Goal: Task Accomplishment & Management: Use online tool/utility

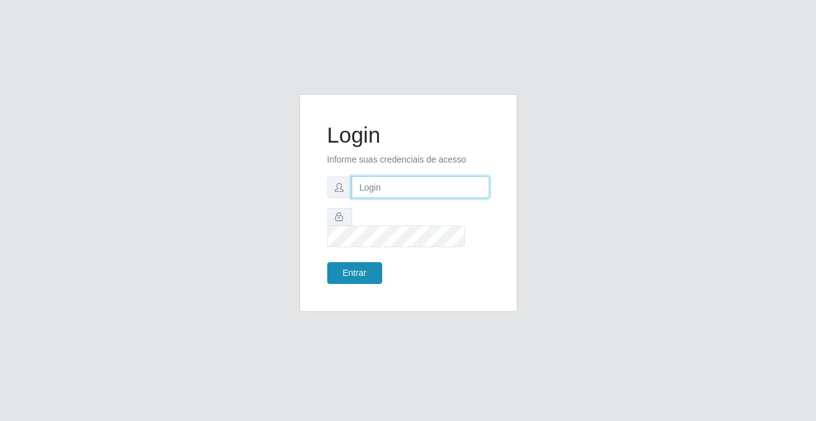
type input "[PERSON_NAME][EMAIL_ADDRESS][DOMAIN_NAME]"
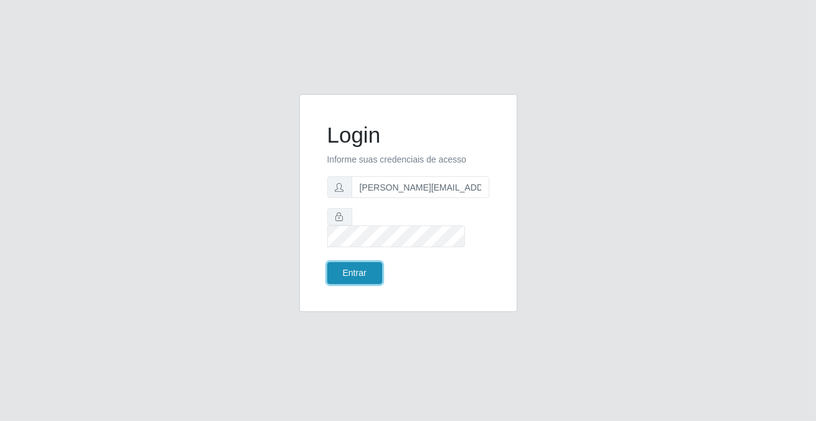
click at [349, 269] on button "Entrar" at bounding box center [354, 273] width 55 height 22
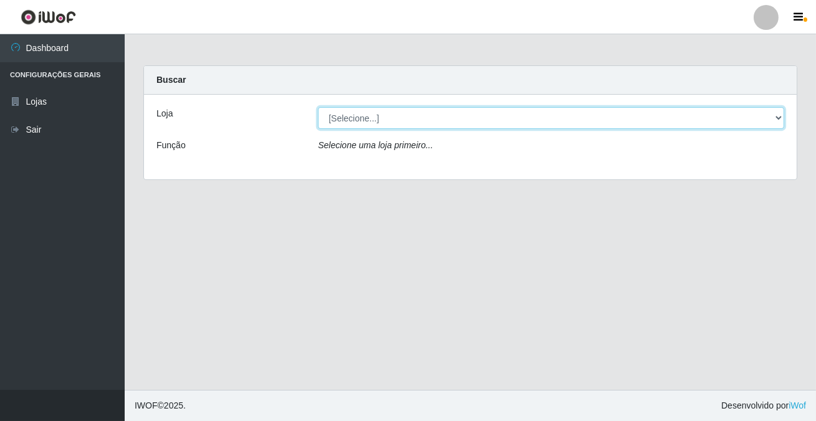
click at [775, 115] on select "[Selecione...] Rede Potiguar 2 - Macaíba" at bounding box center [551, 118] width 466 height 22
select select "101"
click at [318, 107] on select "[Selecione...] Rede Potiguar 2 - Macaíba" at bounding box center [551, 118] width 466 height 22
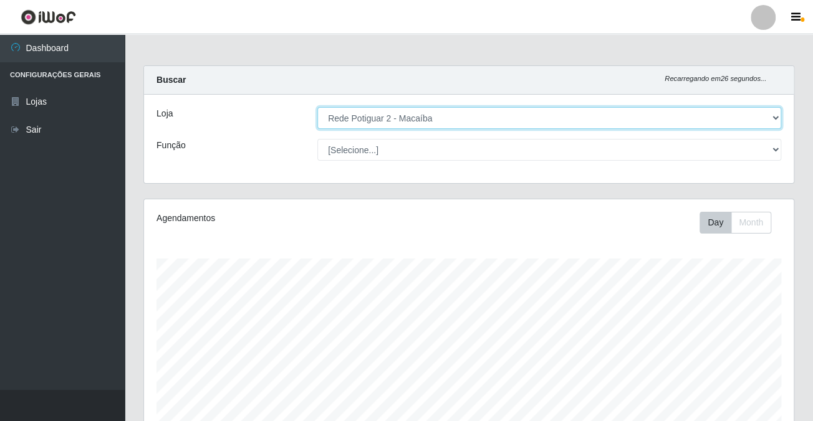
scroll to position [294, 0]
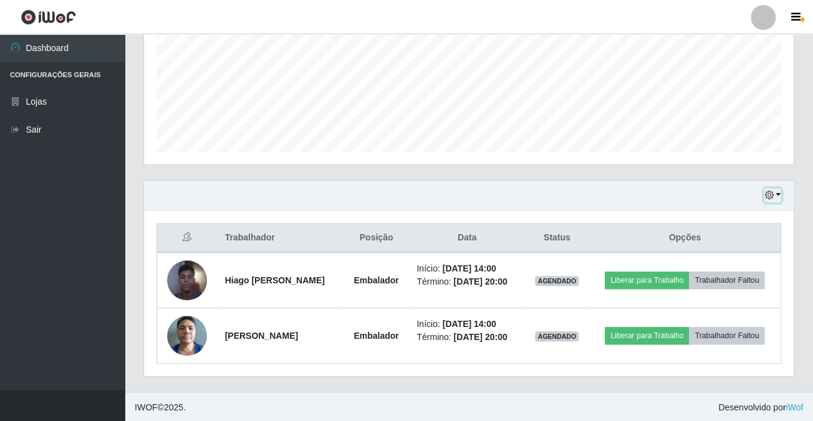
click at [774, 188] on button "button" at bounding box center [772, 195] width 17 height 14
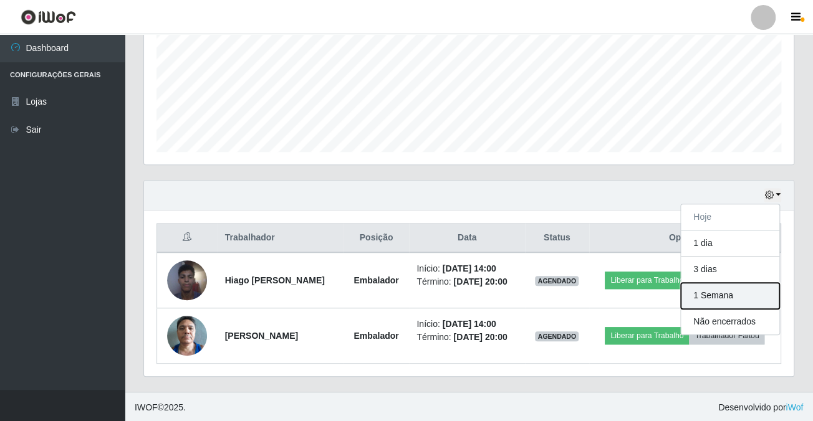
click at [716, 290] on button "1 Semana" at bounding box center [730, 296] width 98 height 26
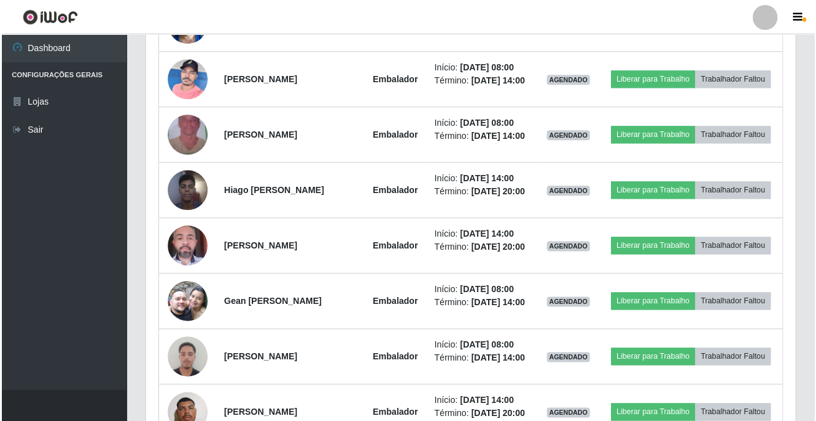
scroll to position [436, 0]
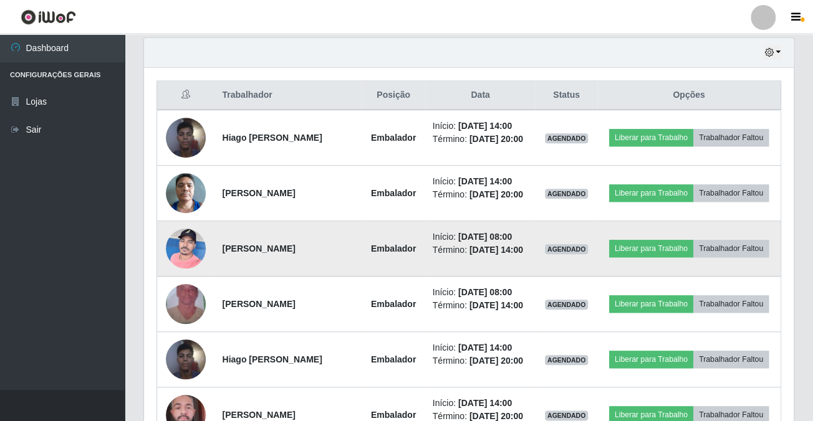
click at [178, 235] on img at bounding box center [186, 248] width 40 height 53
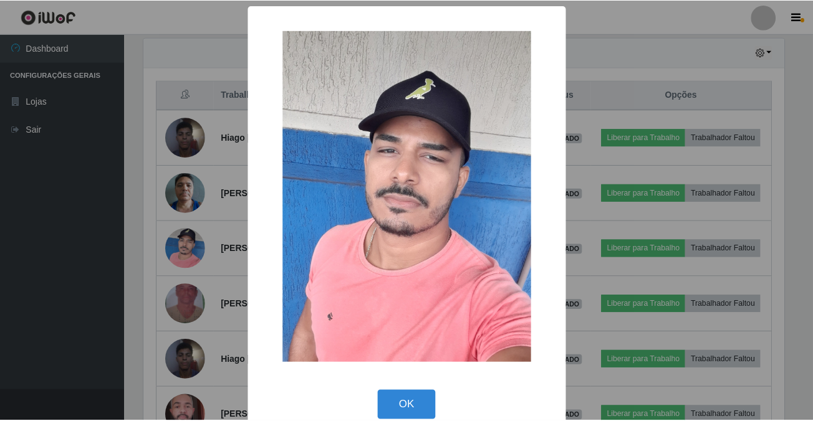
scroll to position [259, 643]
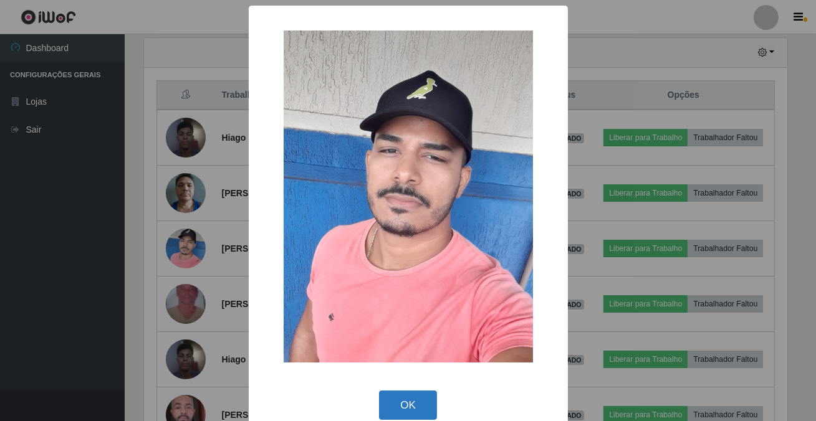
click at [416, 412] on button "OK" at bounding box center [408, 405] width 58 height 29
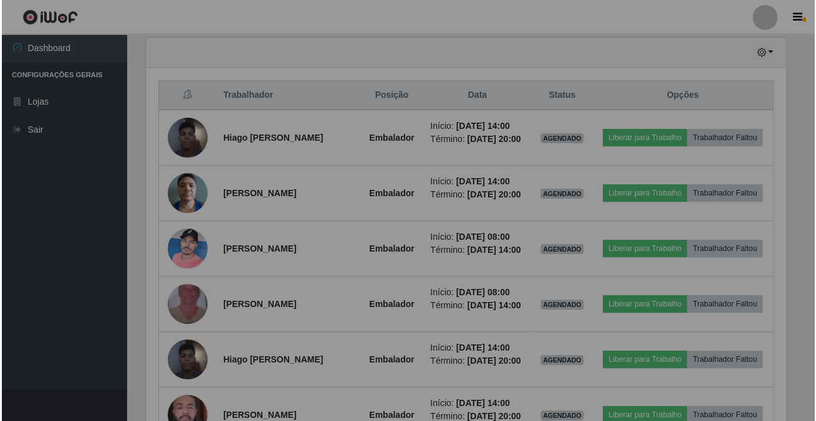
scroll to position [259, 649]
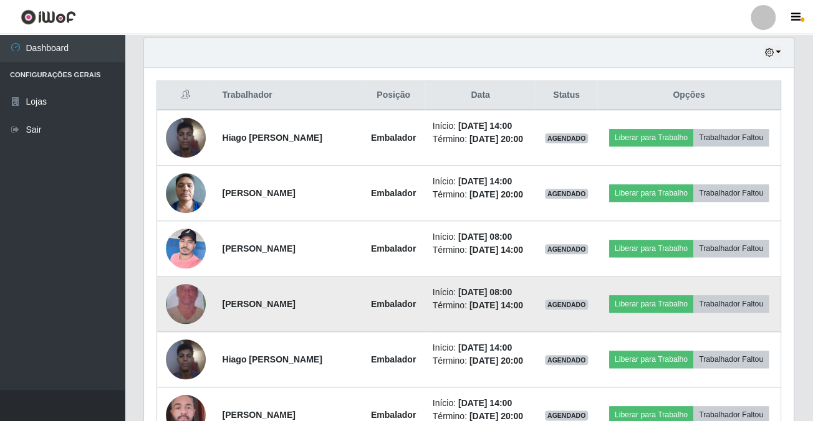
click at [182, 294] on img at bounding box center [186, 304] width 40 height 71
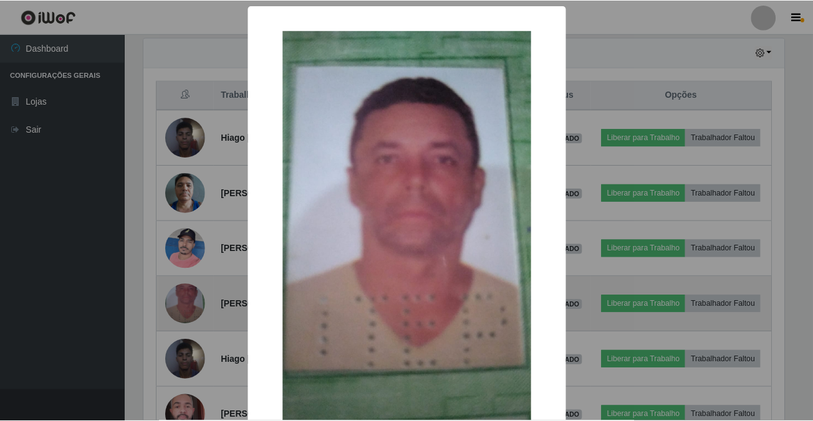
scroll to position [259, 643]
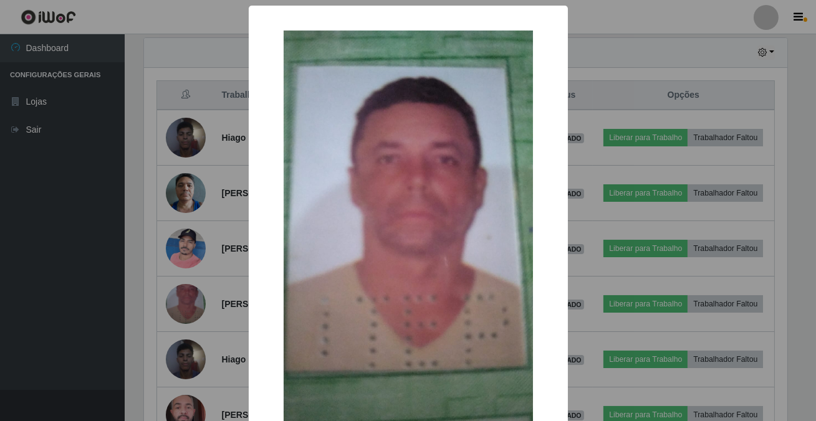
click at [183, 297] on div "× OK Cancel" at bounding box center [408, 210] width 816 height 421
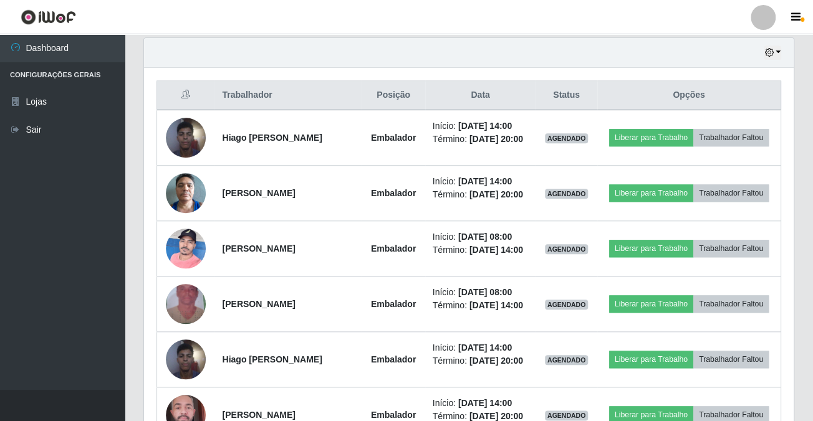
scroll to position [259, 649]
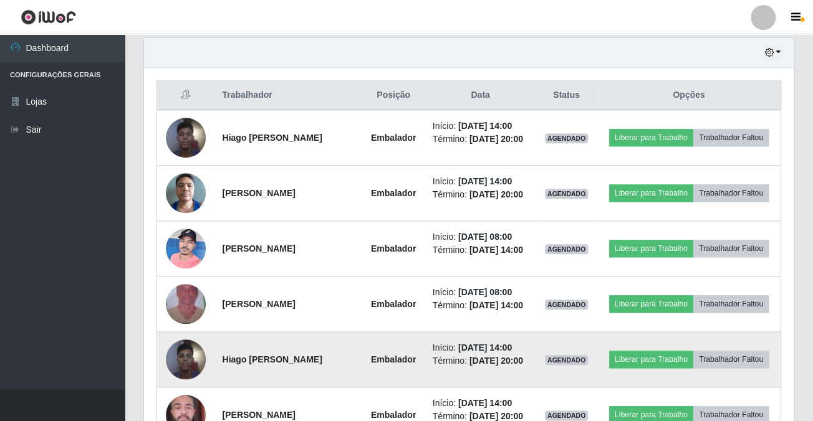
click at [180, 355] on img at bounding box center [186, 359] width 40 height 53
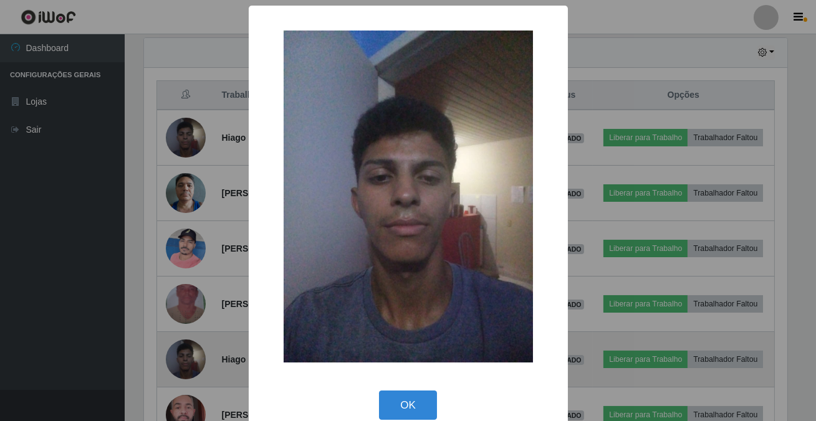
click at [180, 355] on div "× OK Cancel" at bounding box center [408, 210] width 816 height 421
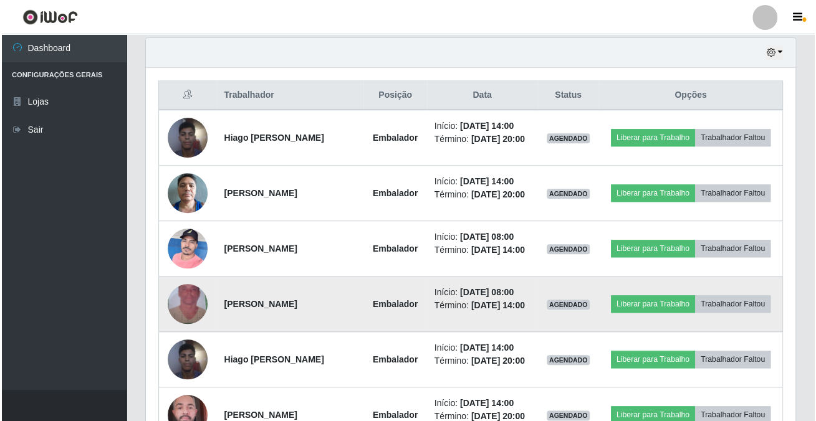
scroll to position [549, 0]
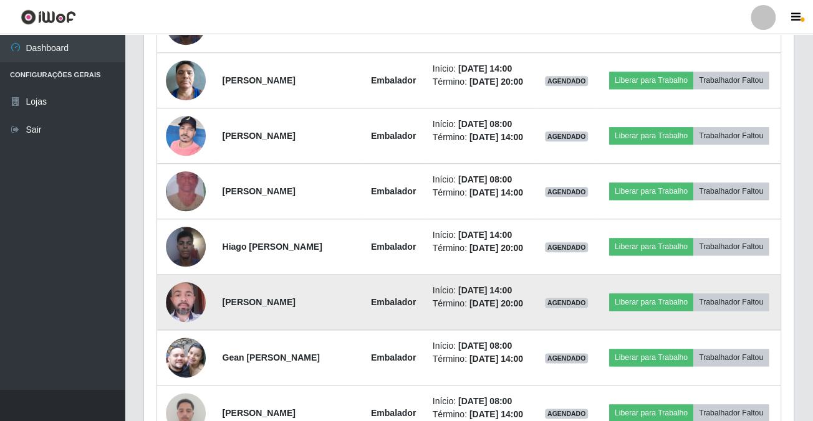
click at [186, 305] on img at bounding box center [186, 302] width 40 height 53
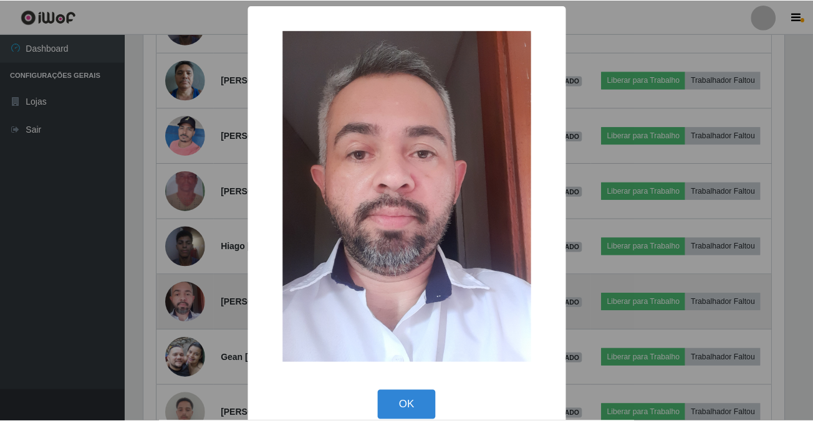
scroll to position [259, 643]
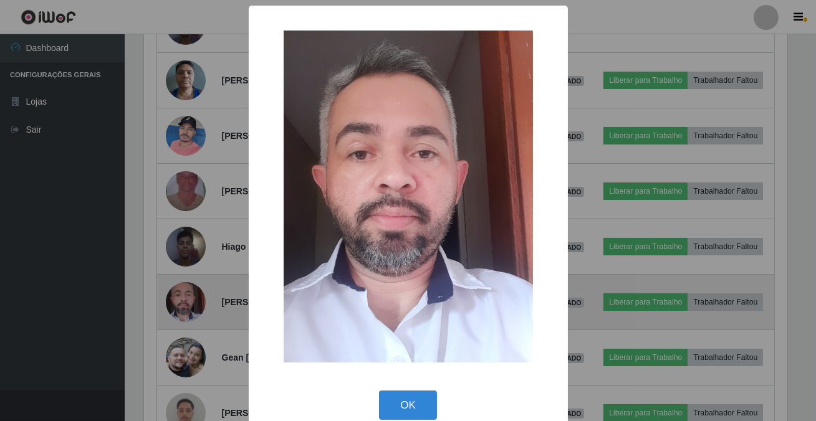
click at [183, 305] on div "× OK Cancel" at bounding box center [408, 210] width 816 height 421
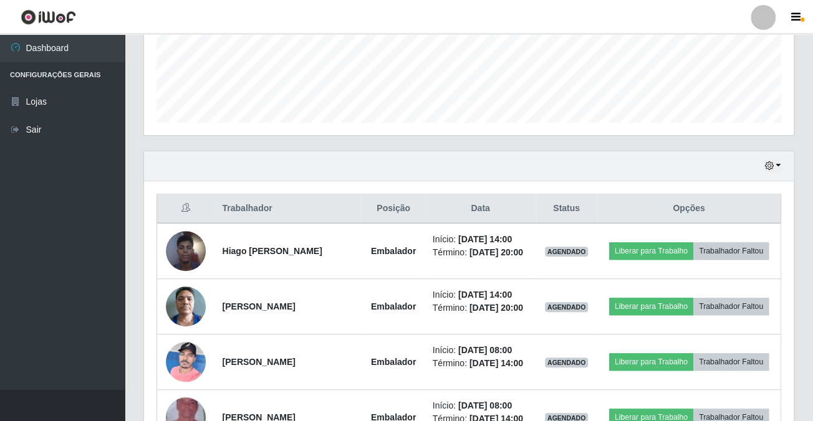
scroll to position [380, 0]
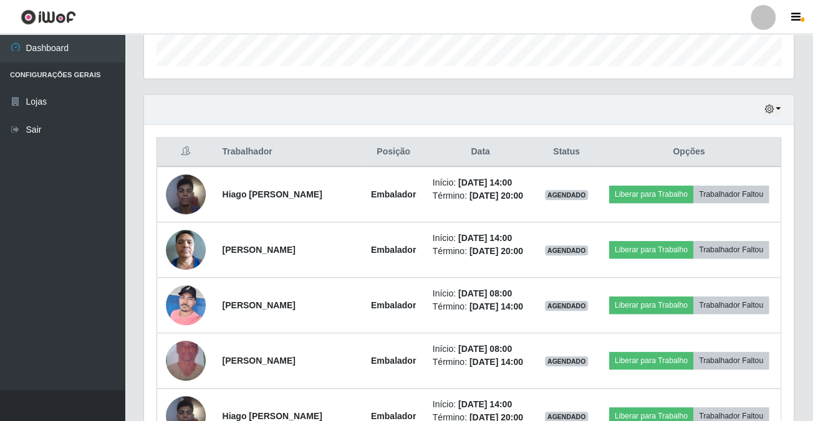
click at [780, 102] on div "Hoje 1 dia 3 dias 1 Semana Não encerrados" at bounding box center [469, 110] width 650 height 30
click at [775, 105] on button "button" at bounding box center [772, 109] width 17 height 14
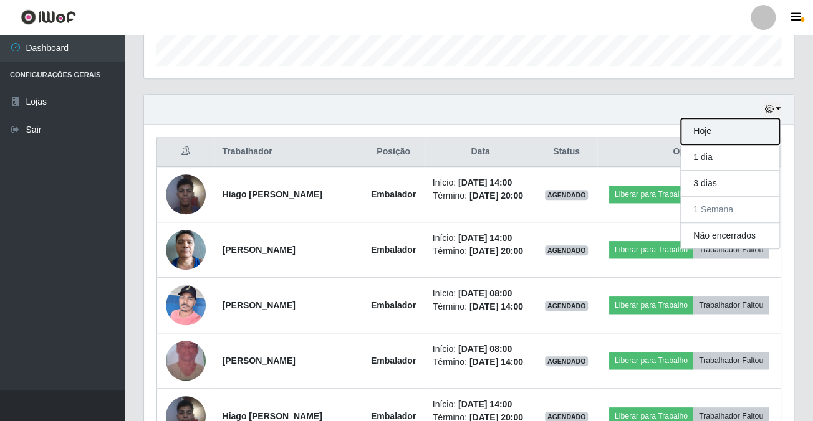
click at [708, 135] on button "Hoje" at bounding box center [730, 131] width 98 height 26
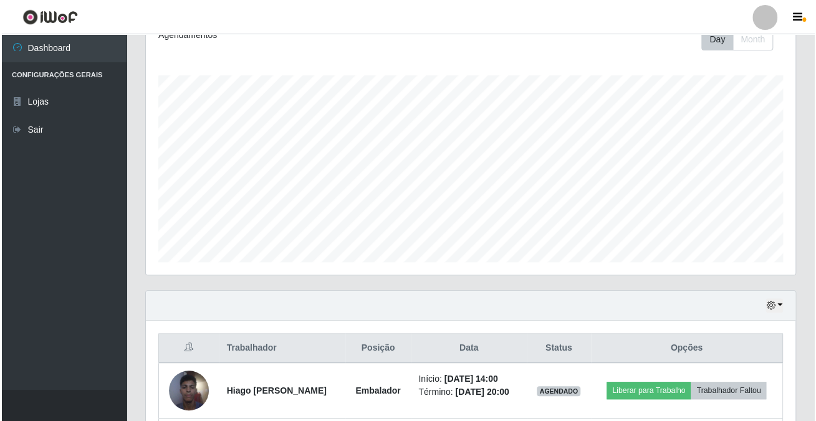
scroll to position [294, 0]
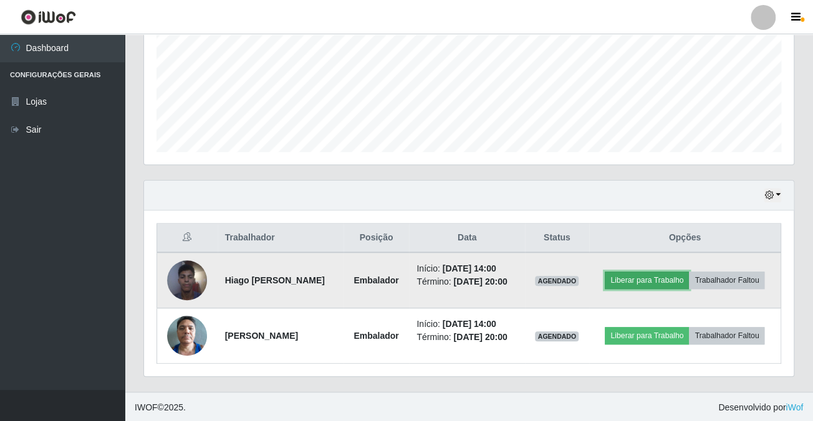
click at [683, 272] on button "Liberar para Trabalho" at bounding box center [647, 280] width 84 height 17
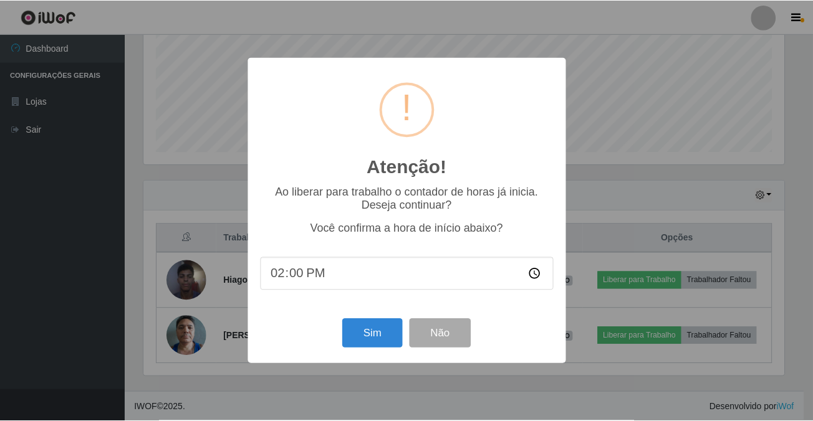
scroll to position [259, 643]
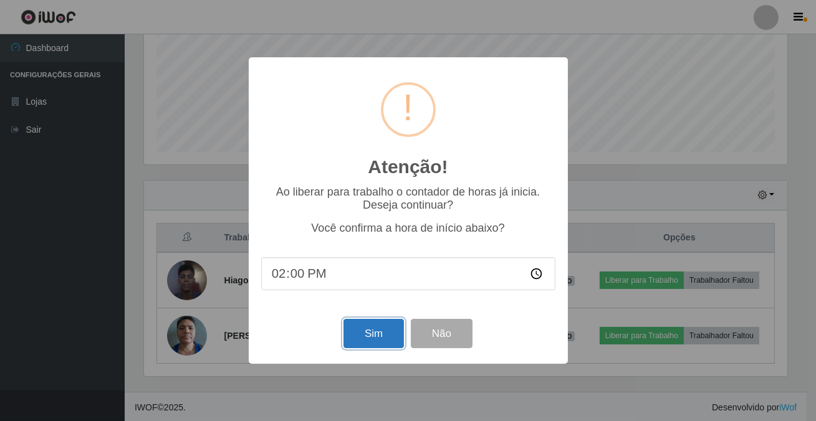
click at [375, 325] on button "Sim" at bounding box center [373, 333] width 60 height 29
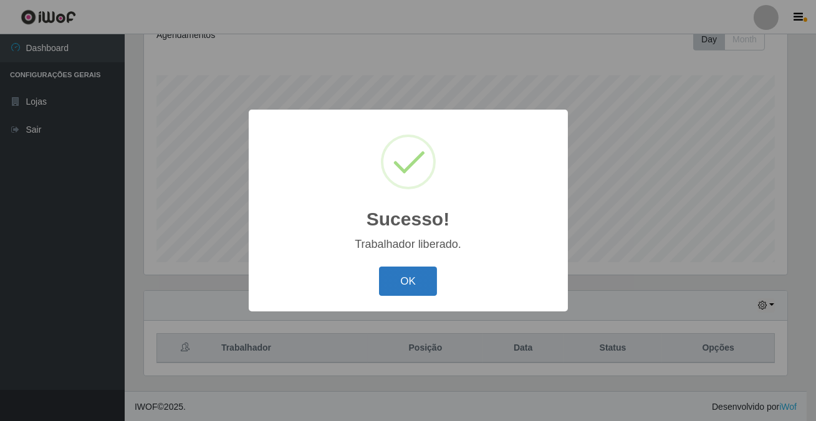
click at [400, 271] on button "OK" at bounding box center [408, 281] width 58 height 29
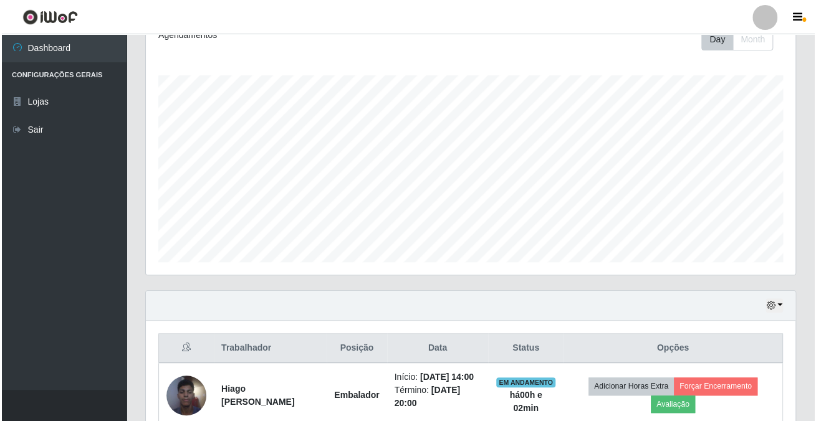
scroll to position [312, 0]
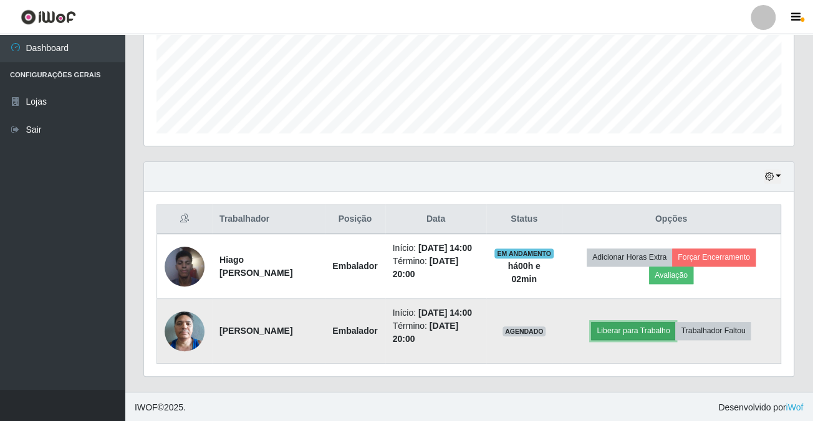
click at [618, 325] on button "Liberar para Trabalho" at bounding box center [633, 330] width 84 height 17
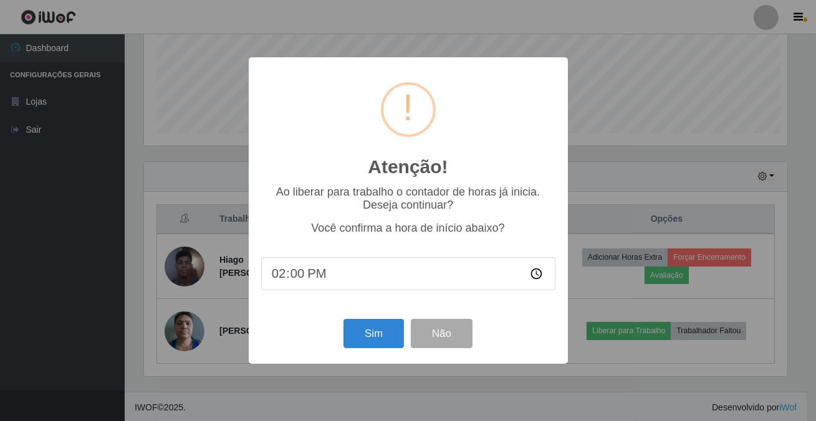
scroll to position [259, 643]
click at [372, 338] on button "Sim" at bounding box center [373, 333] width 60 height 29
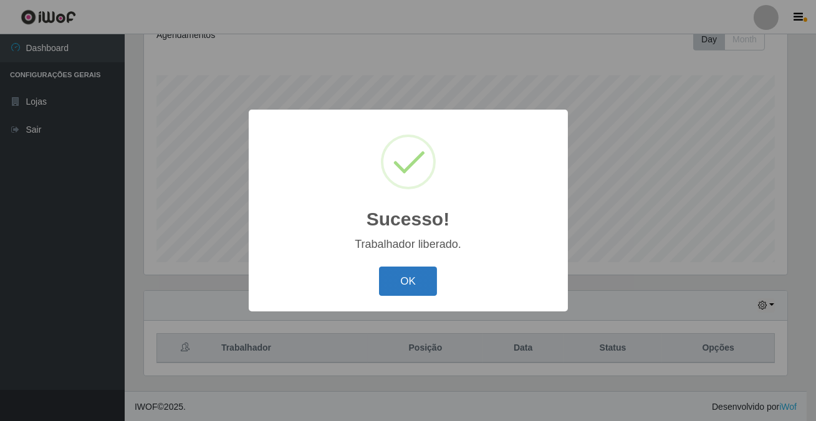
click at [410, 286] on button "OK" at bounding box center [408, 281] width 58 height 29
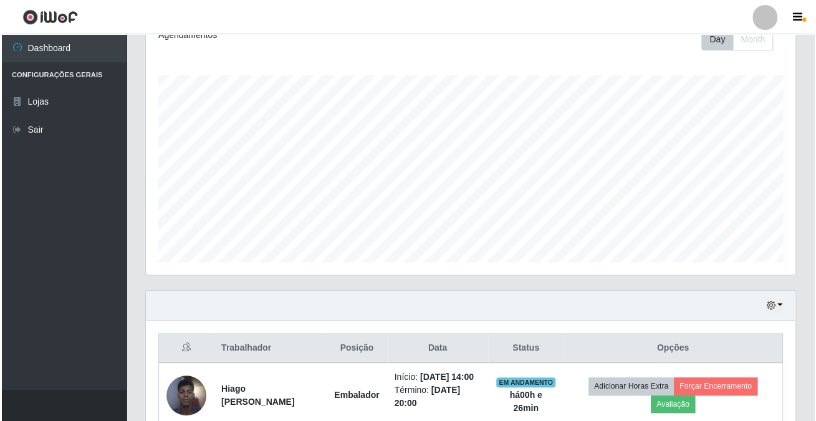
scroll to position [312, 0]
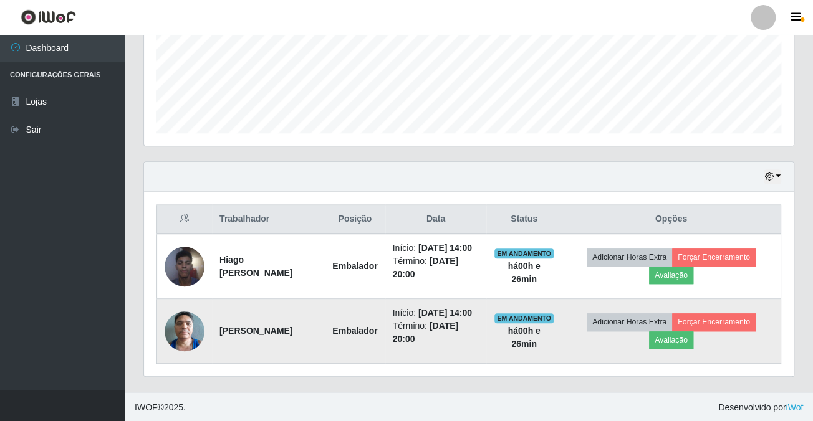
click at [184, 320] on img at bounding box center [185, 331] width 40 height 53
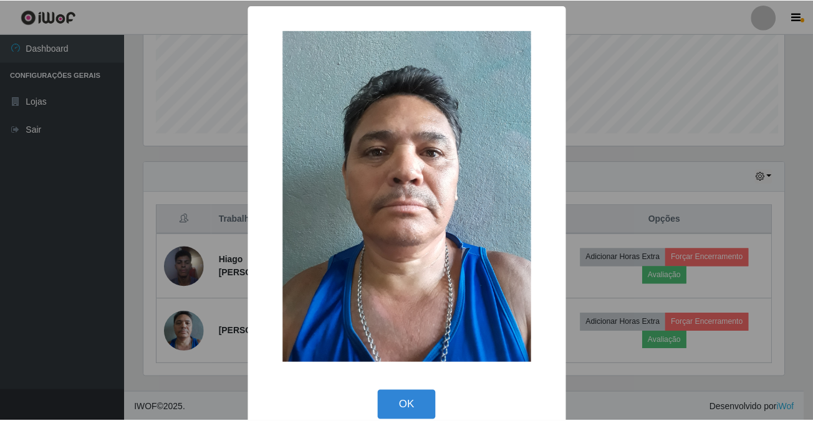
scroll to position [259, 643]
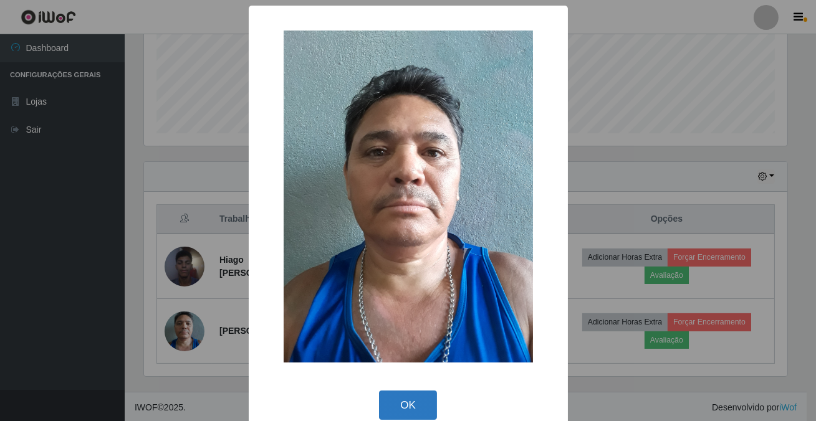
click at [396, 415] on button "OK" at bounding box center [408, 405] width 58 height 29
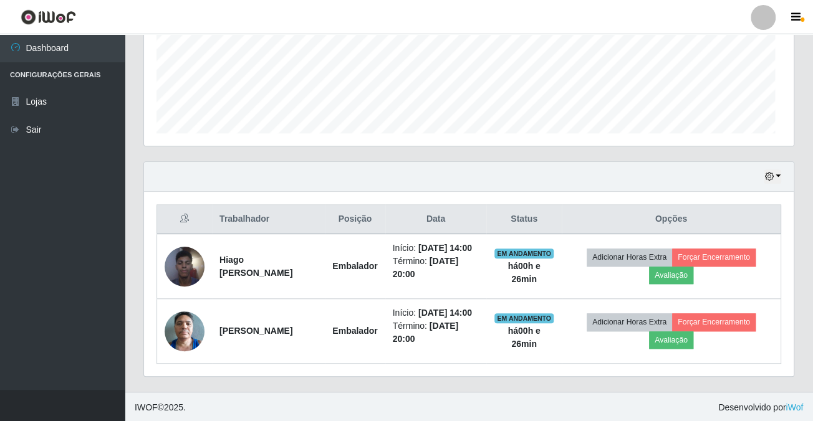
scroll to position [259, 649]
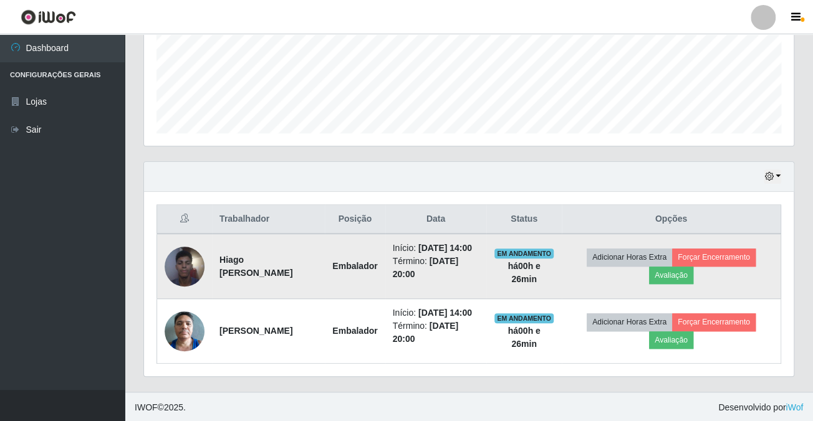
click at [194, 254] on img at bounding box center [185, 266] width 40 height 53
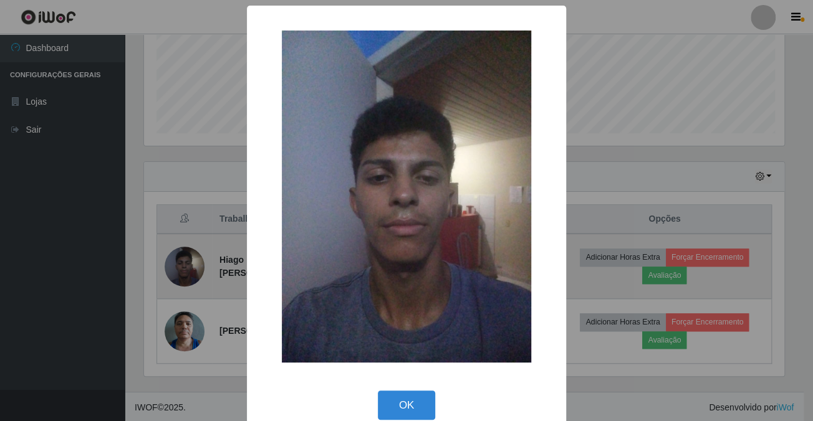
scroll to position [259, 643]
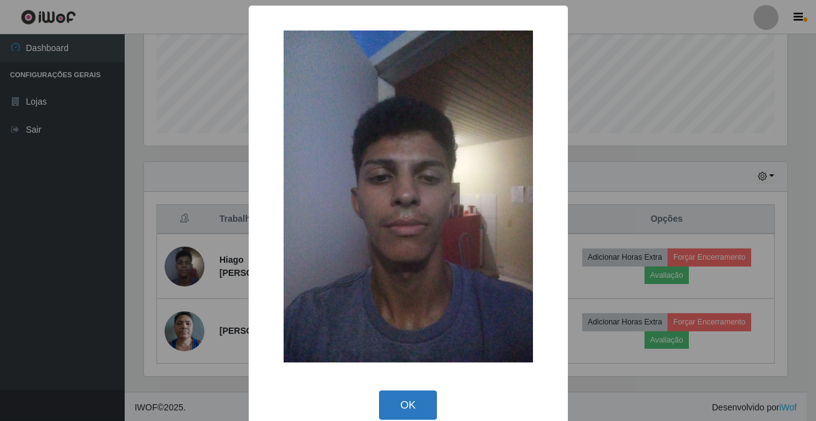
click at [386, 406] on button "OK" at bounding box center [408, 405] width 58 height 29
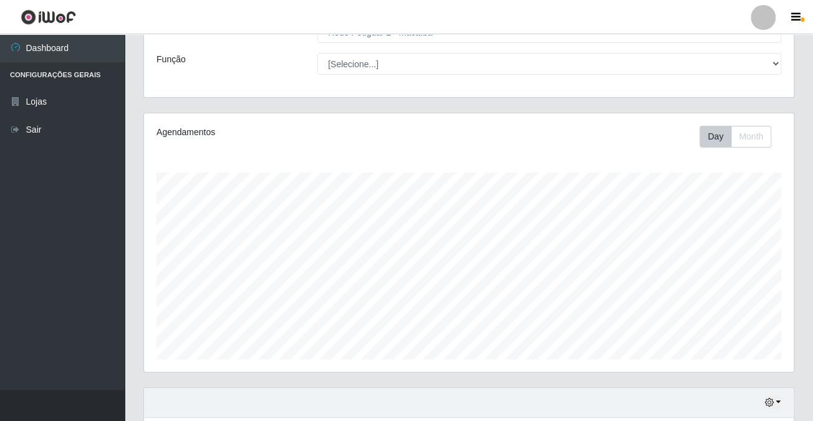
scroll to position [0, 0]
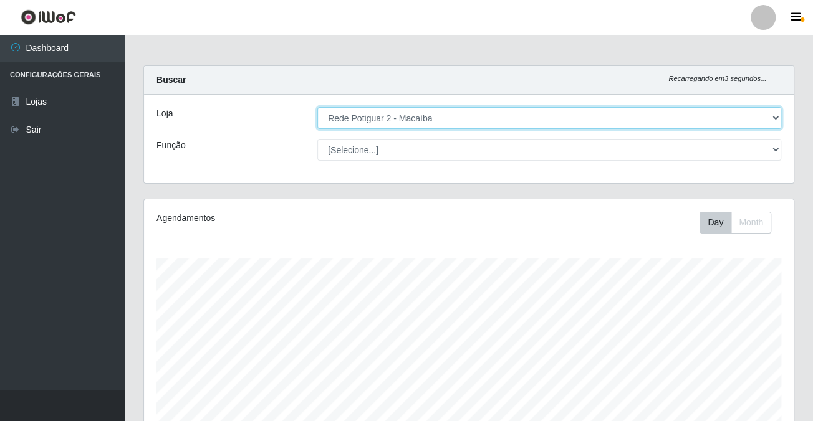
click at [372, 120] on select "[Selecione...] Rede Potiguar 2 - Macaíba" at bounding box center [549, 118] width 464 height 22
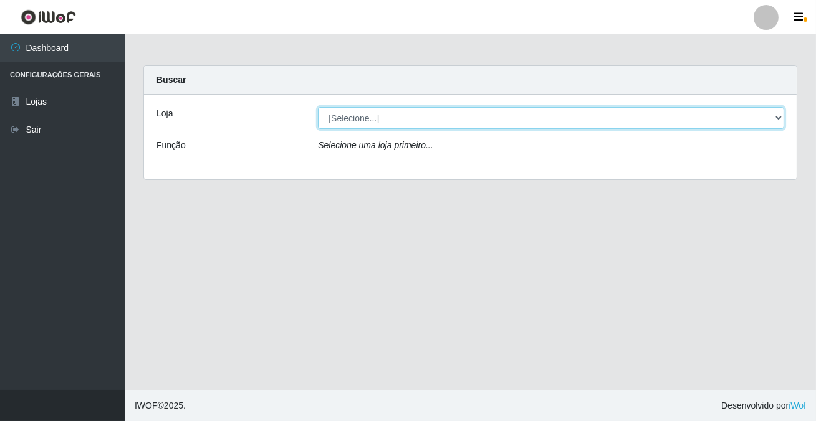
click at [351, 118] on select "[Selecione...] Rede Potiguar 2 - Macaíba" at bounding box center [551, 118] width 466 height 22
click at [353, 118] on select "[Selecione...] Rede Potiguar 2 - Macaíba" at bounding box center [551, 118] width 466 height 22
click at [373, 107] on select "[Selecione...] Rede Potiguar 2 - Macaíba" at bounding box center [551, 118] width 466 height 22
click at [370, 109] on select "[Selecione...] Rede Potiguar 2 - Macaíba" at bounding box center [551, 118] width 466 height 22
select select "101"
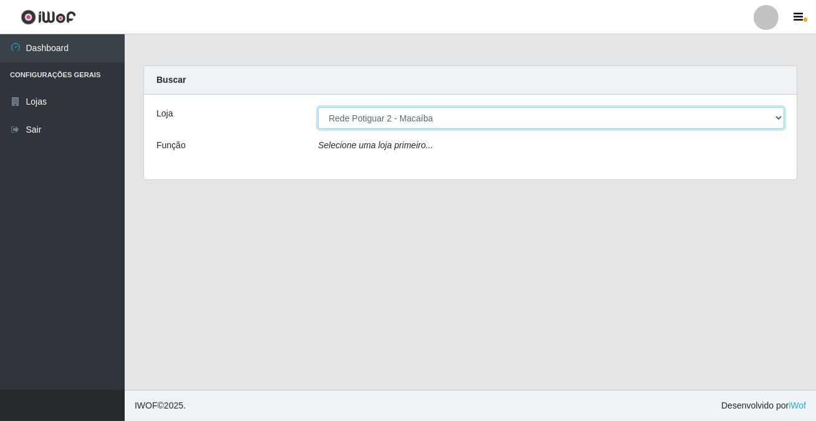
click at [318, 107] on select "[Selecione...] Rede Potiguar 2 - Macaíba" at bounding box center [551, 118] width 466 height 22
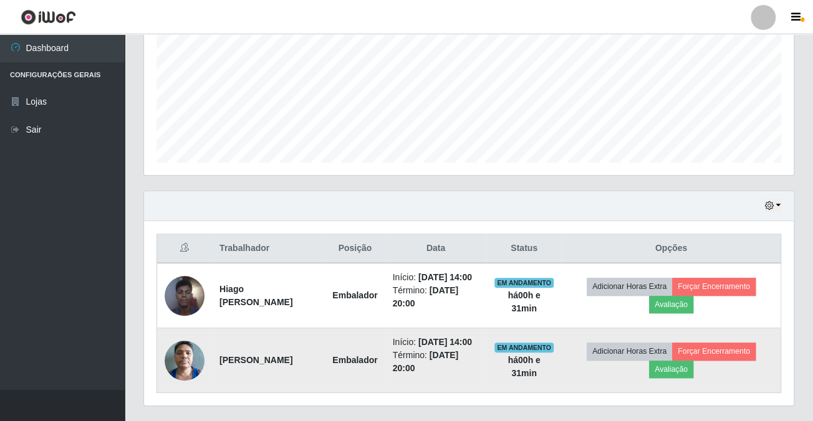
scroll to position [312, 0]
